Goal: Navigation & Orientation: Find specific page/section

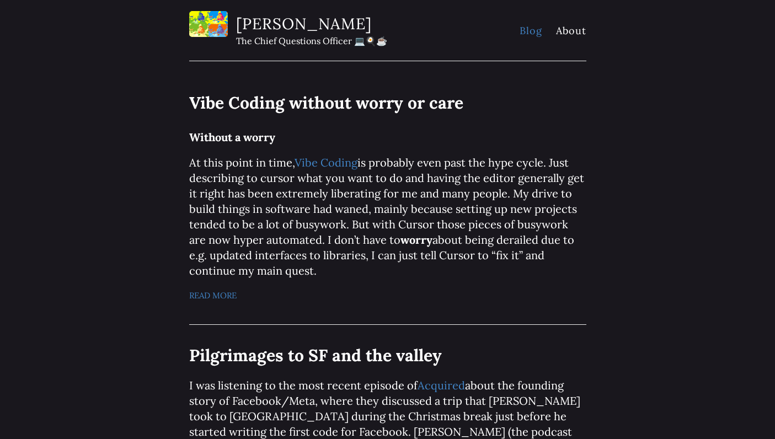
click at [532, 31] on link "Blog" at bounding box center [531, 30] width 23 height 13
click at [563, 28] on link "About" at bounding box center [571, 30] width 30 height 13
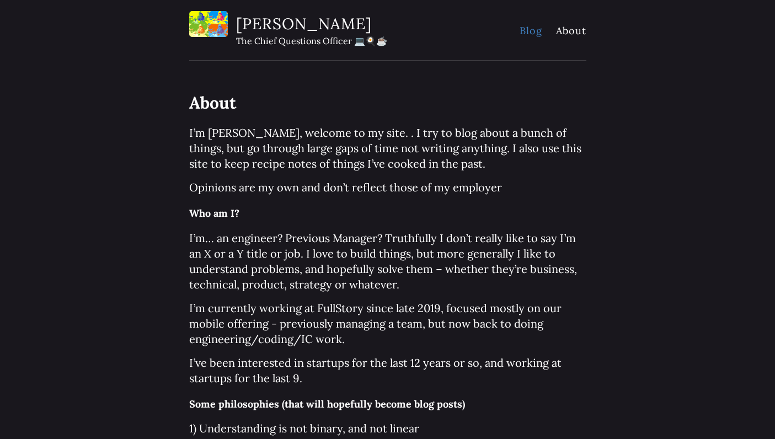
click at [531, 30] on link "Blog" at bounding box center [531, 30] width 23 height 13
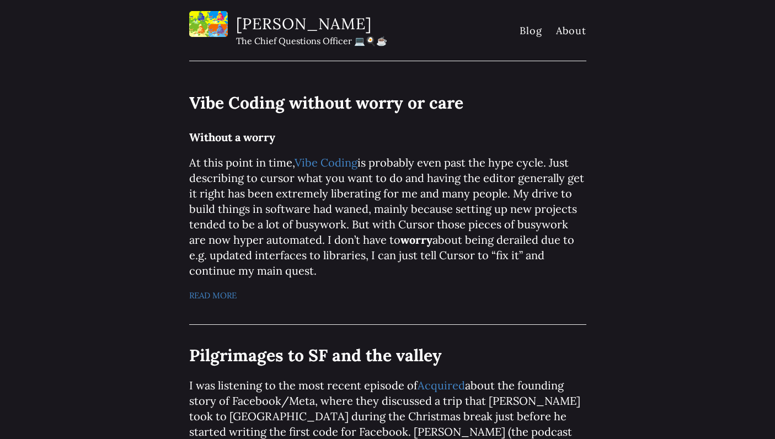
click at [531, 30] on link "Blog" at bounding box center [531, 30] width 23 height 13
